Goal: Task Accomplishment & Management: Manage account settings

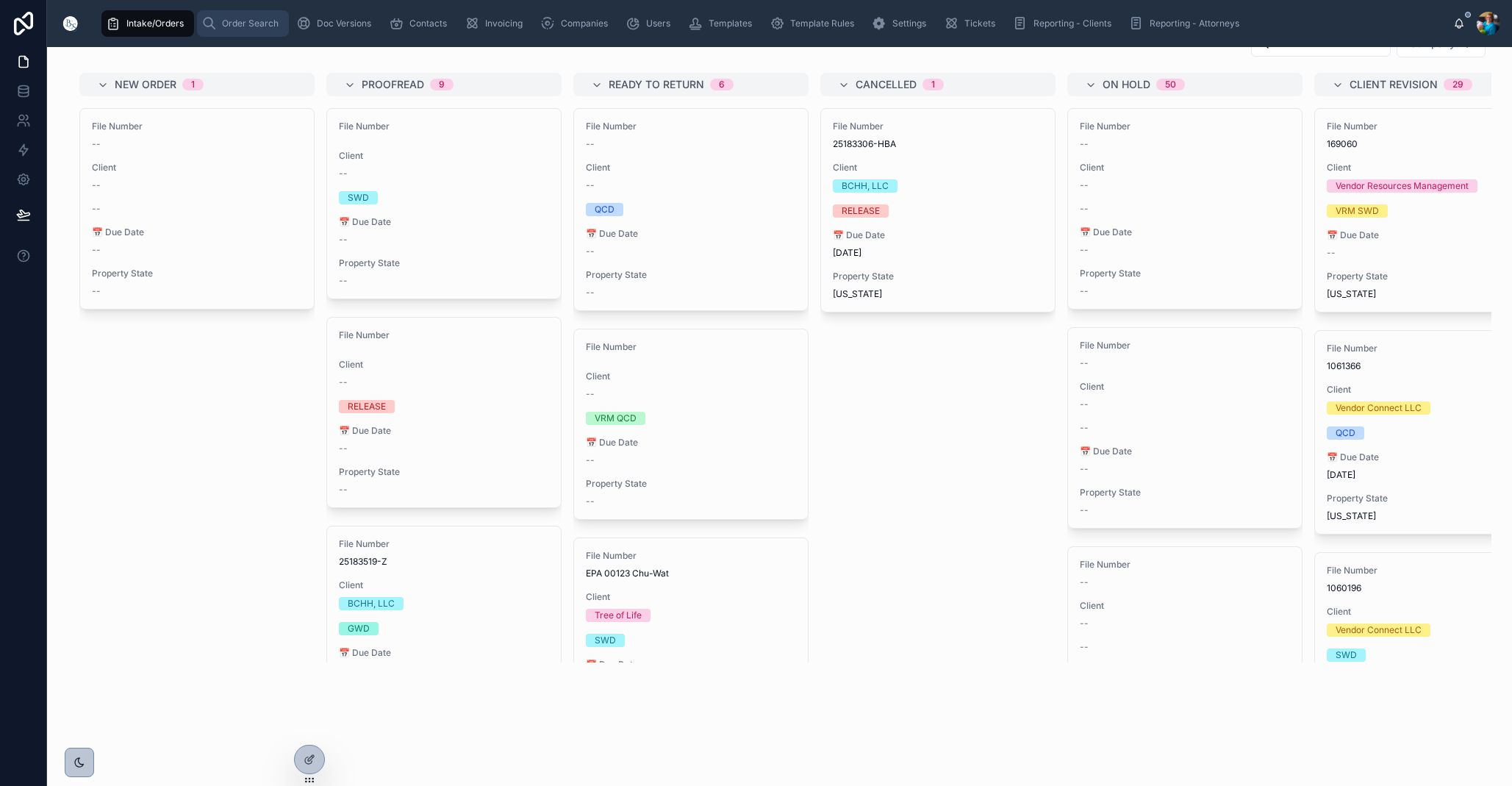
click at [244, 26] on span "Order Search" at bounding box center [251, 23] width 57 height 12
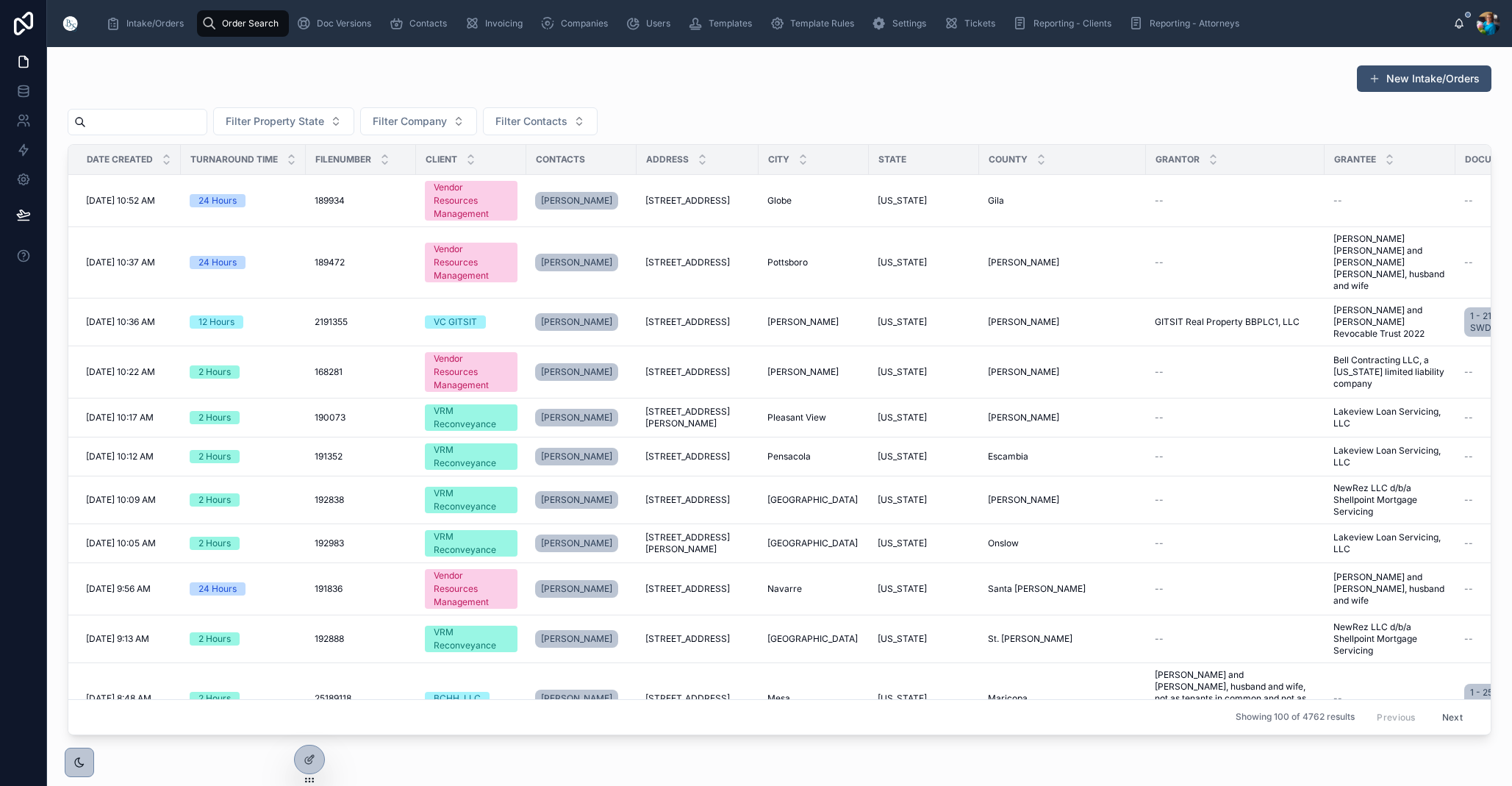
click at [195, 118] on input "text" at bounding box center [146, 122] width 121 height 21
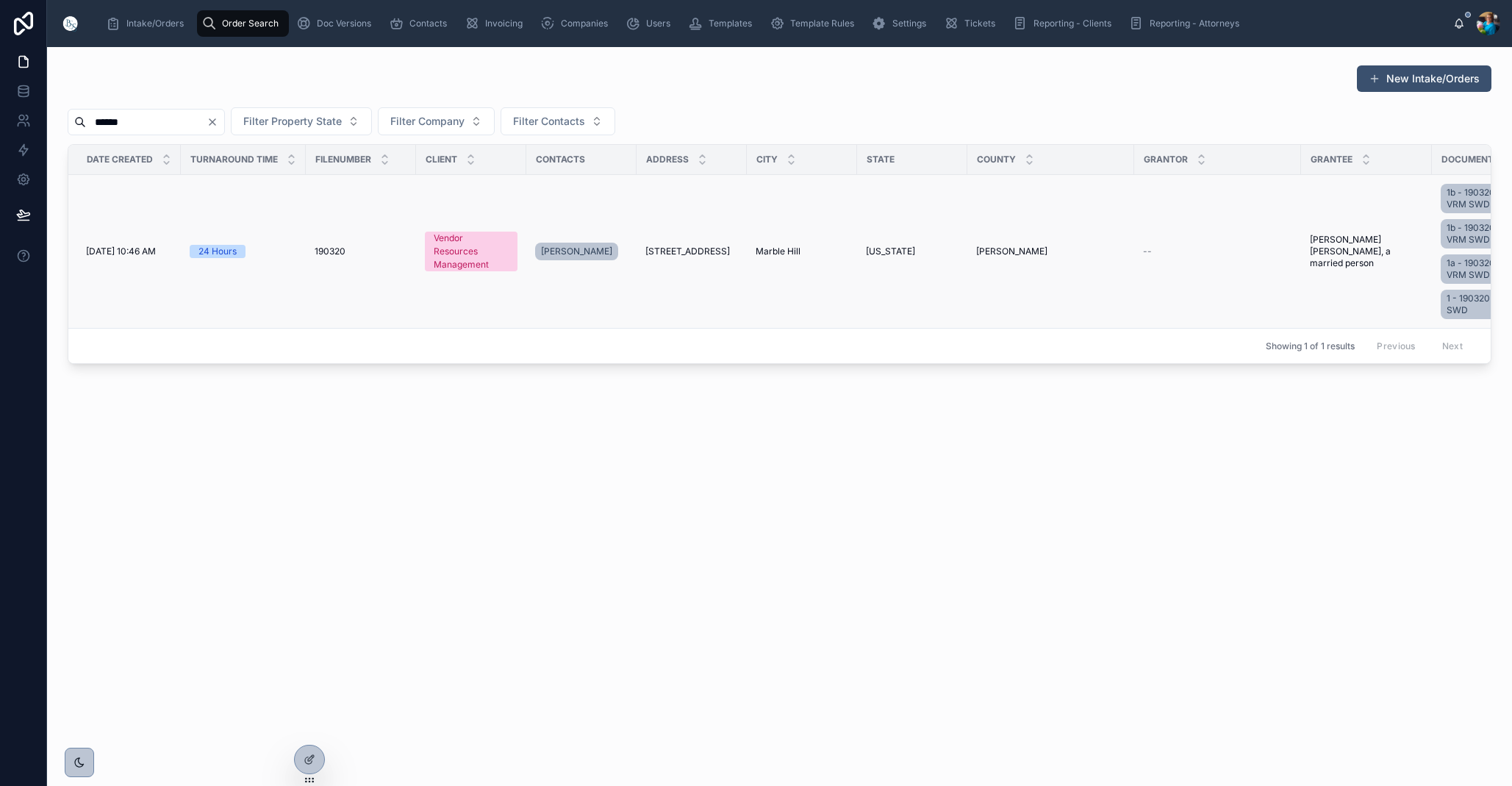
type input "******"
click at [717, 252] on span "[STREET_ADDRESS]" at bounding box center [688, 251] width 85 height 12
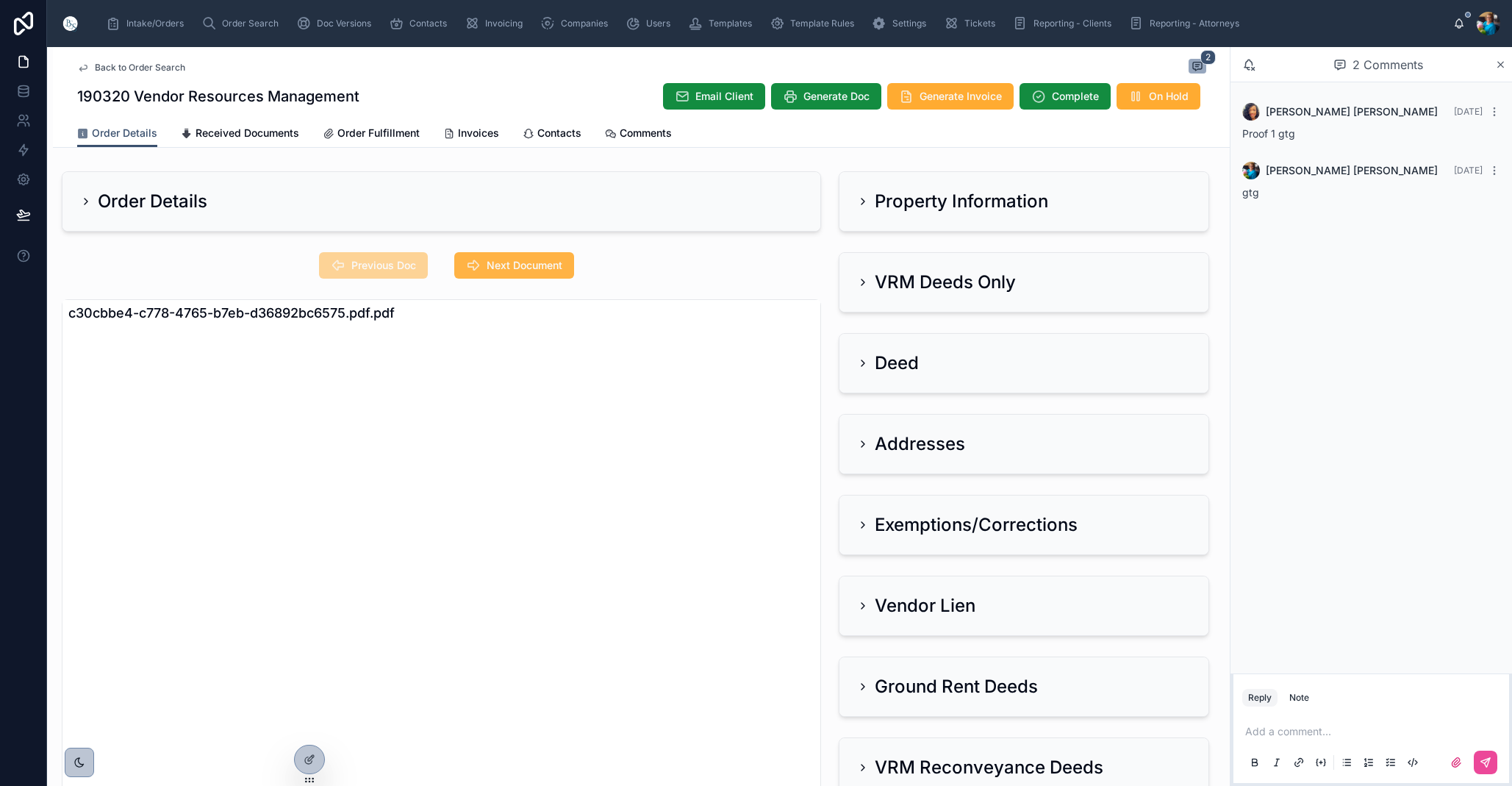
click at [519, 265] on span "Next Document" at bounding box center [525, 265] width 75 height 15
click at [375, 264] on span "Previous Doc" at bounding box center [384, 265] width 65 height 15
click at [864, 201] on icon at bounding box center [863, 199] width 12 height 12
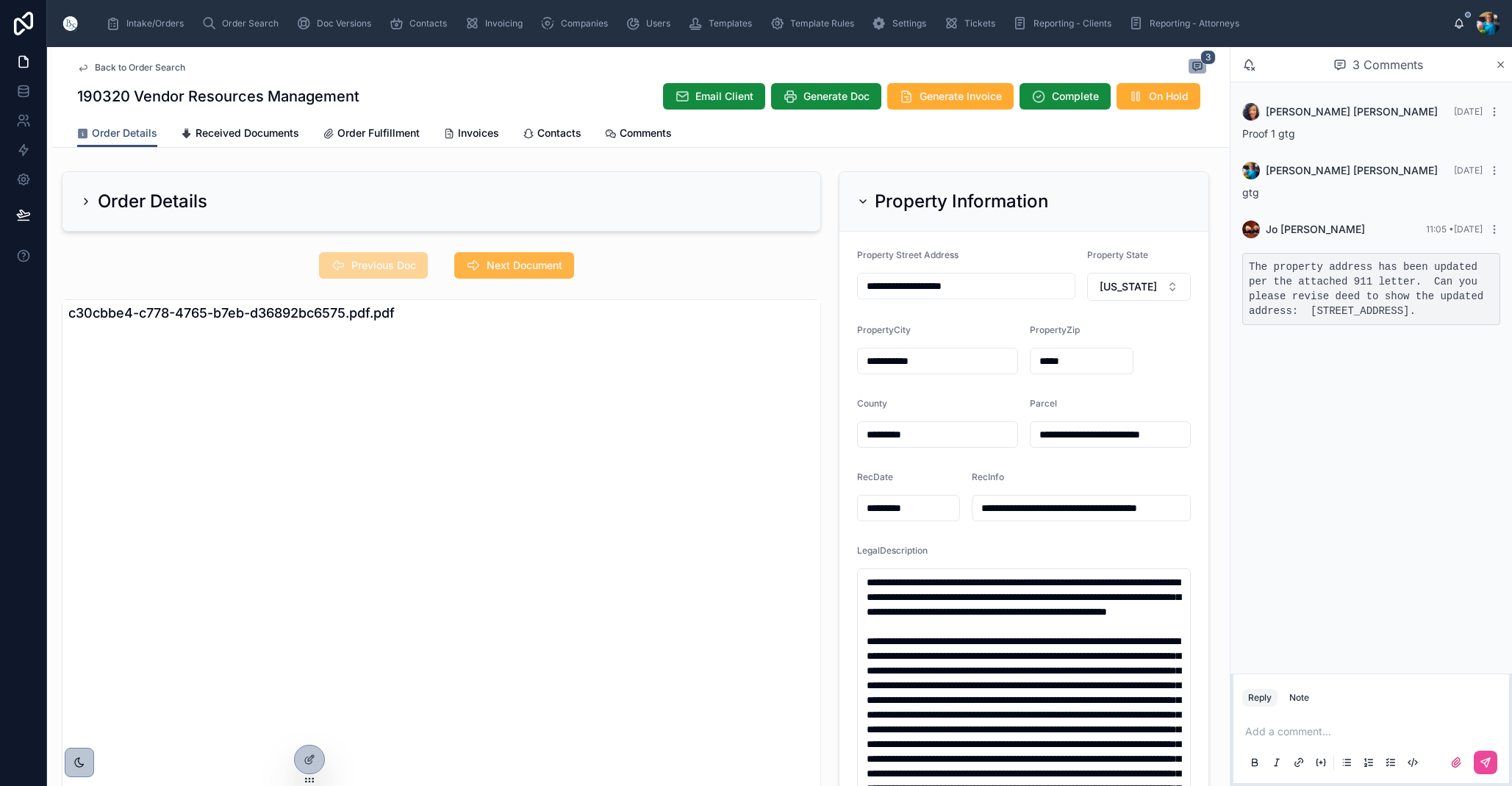
click at [487, 261] on span "Next Document" at bounding box center [525, 265] width 75 height 15
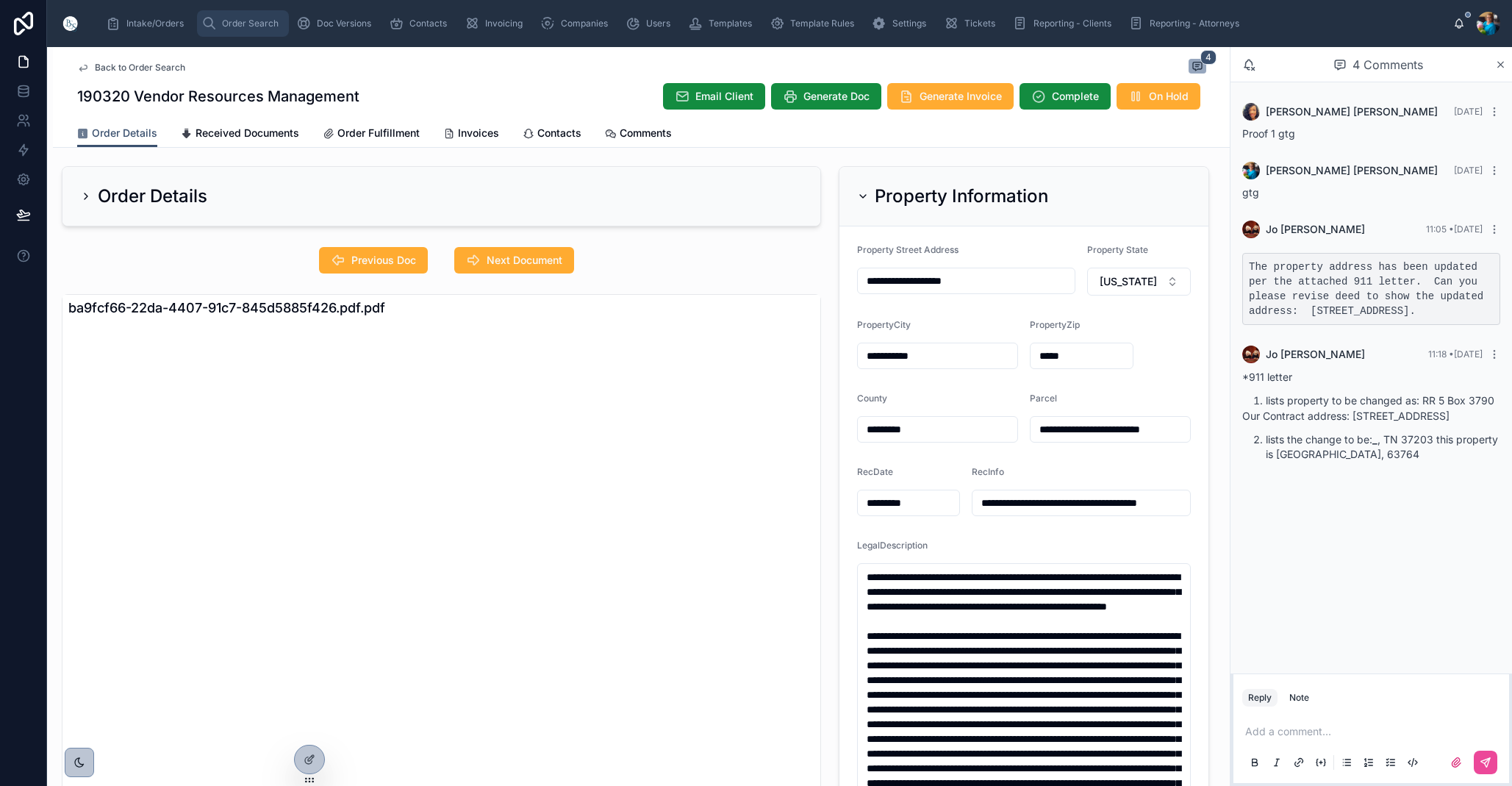
click at [231, 22] on span "Order Search" at bounding box center [251, 23] width 57 height 12
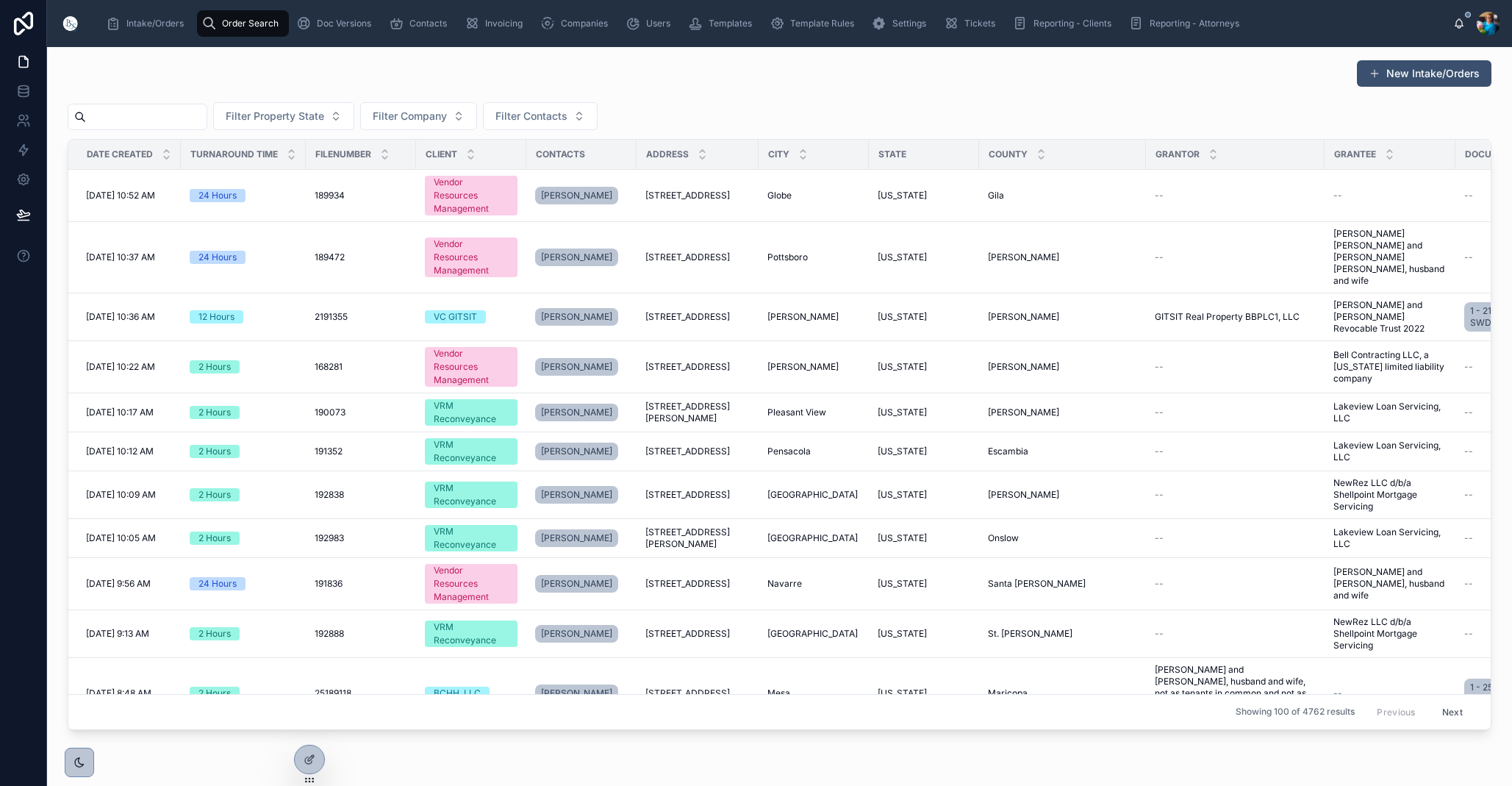
click at [180, 117] on input "text" at bounding box center [146, 117] width 121 height 21
type input "******"
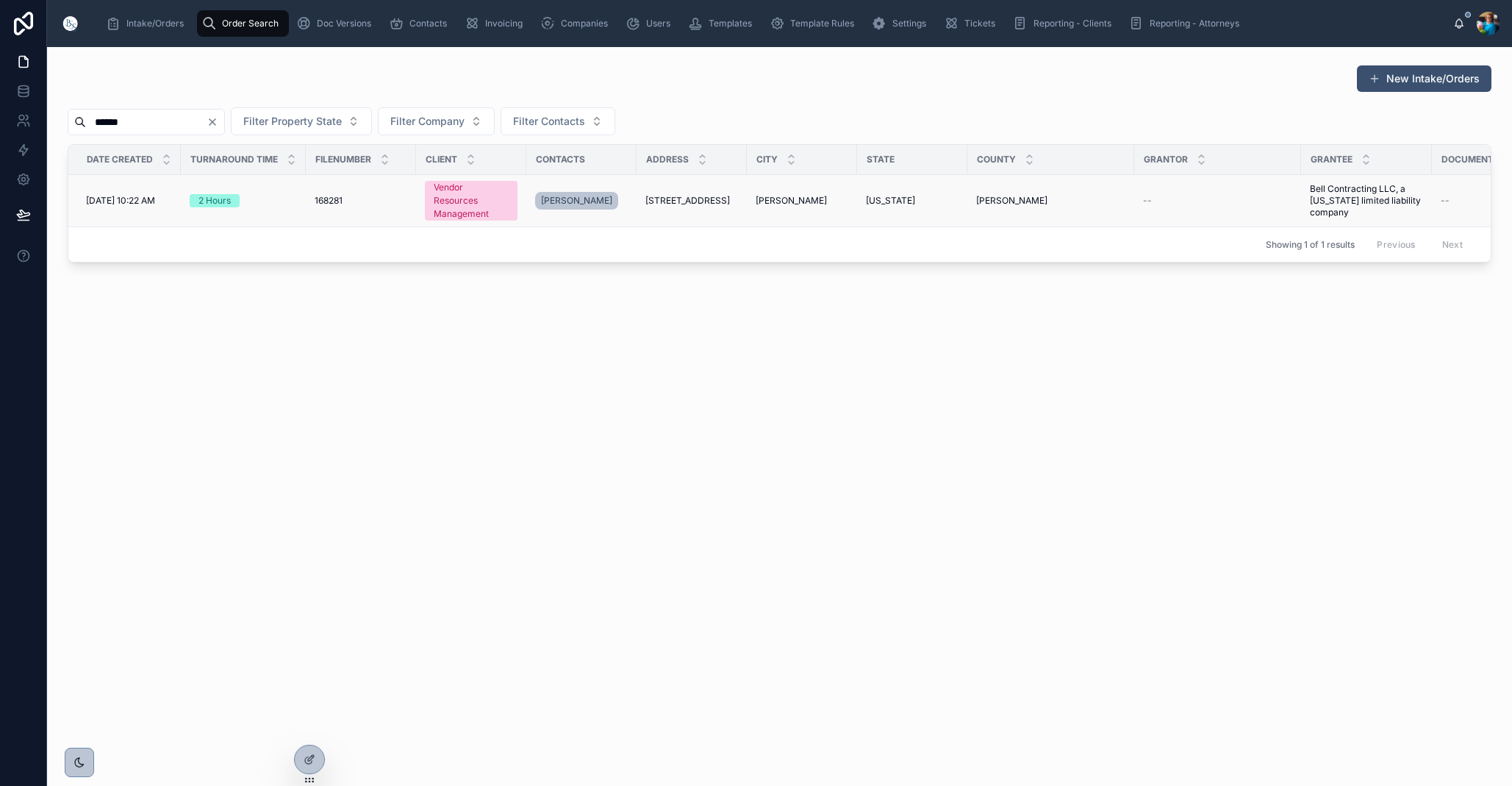
click at [705, 198] on span "[STREET_ADDRESS]" at bounding box center [688, 200] width 85 height 12
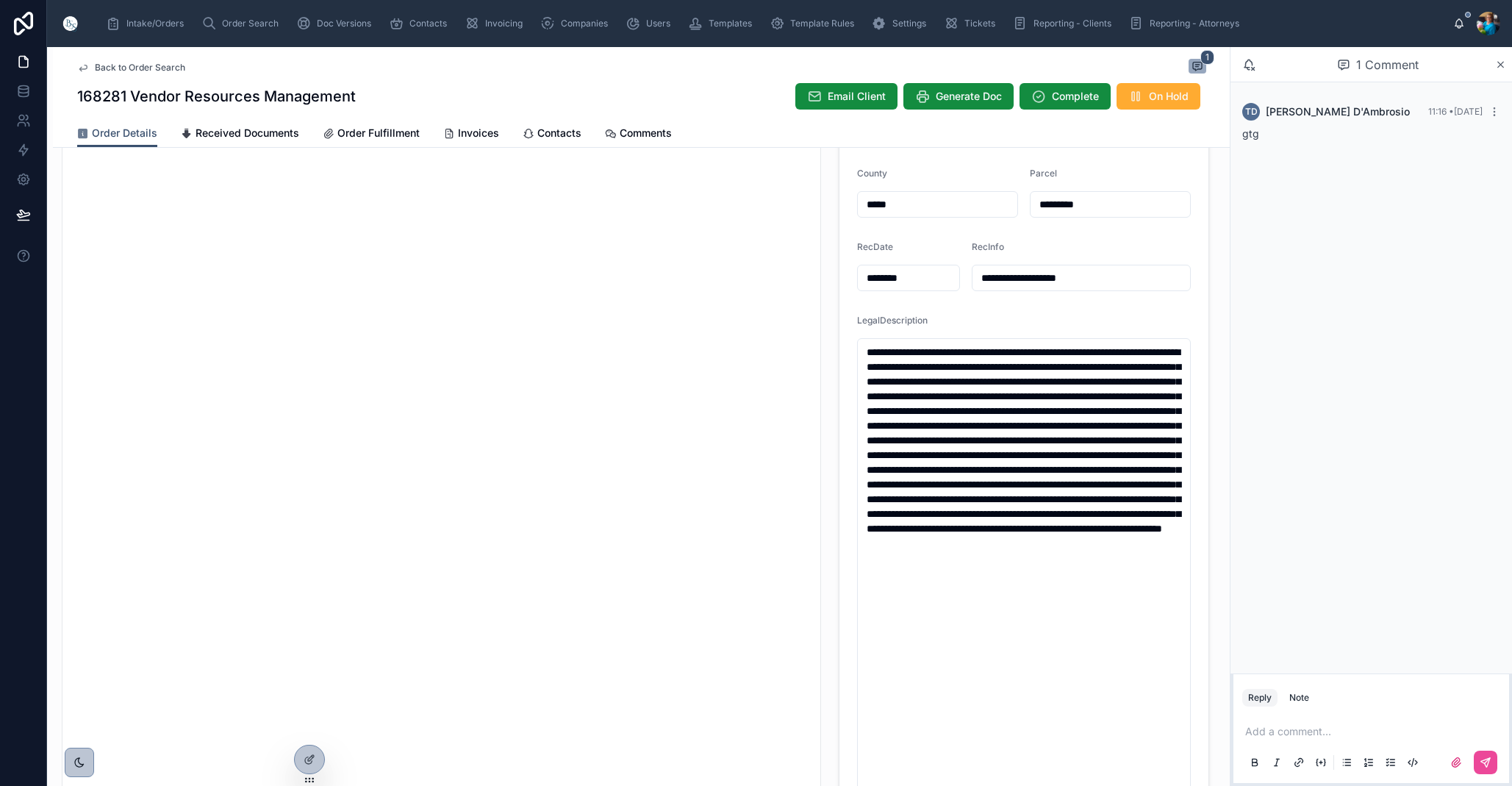
scroll to position [213, 0]
